Goal: Task Accomplishment & Management: Complete application form

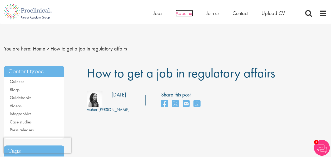
click at [181, 14] on span "About us" at bounding box center [185, 13] width 18 height 7
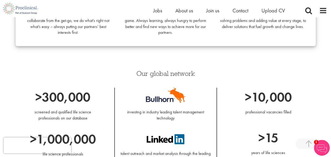
scroll to position [526, 0]
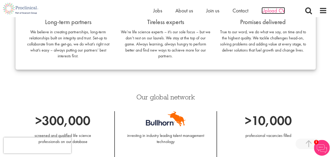
click at [281, 10] on span "Upload CV" at bounding box center [273, 10] width 23 height 7
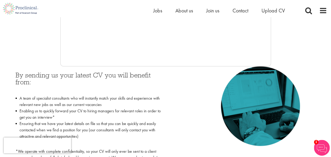
scroll to position [63, 0]
